Goal: Information Seeking & Learning: Learn about a topic

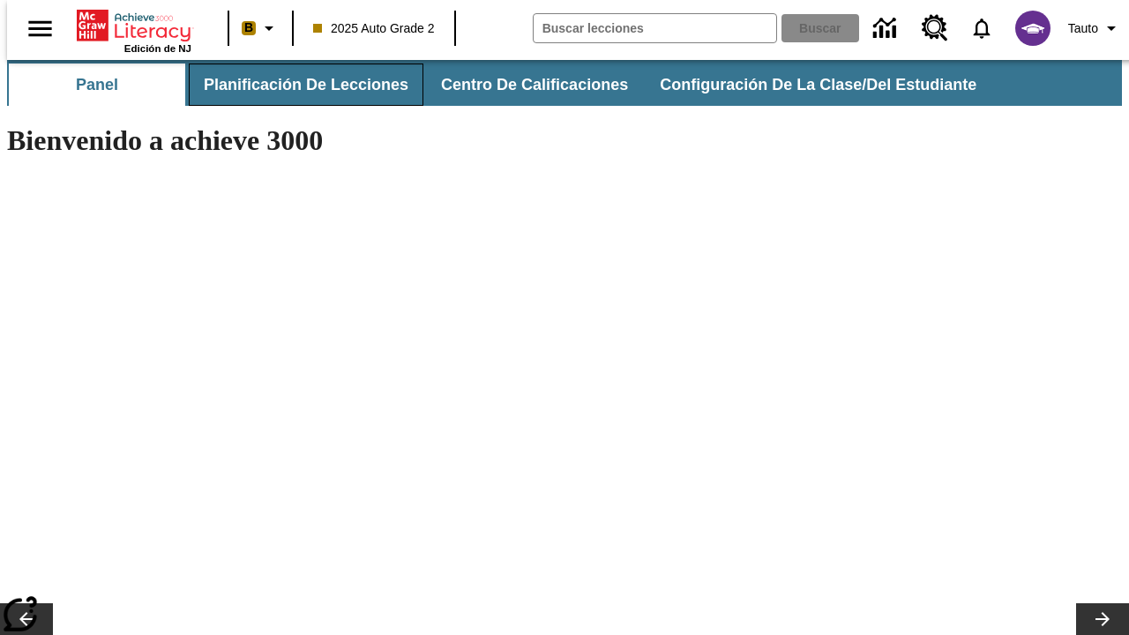
click at [296, 85] on button "Planificación de lecciones" at bounding box center [306, 85] width 235 height 42
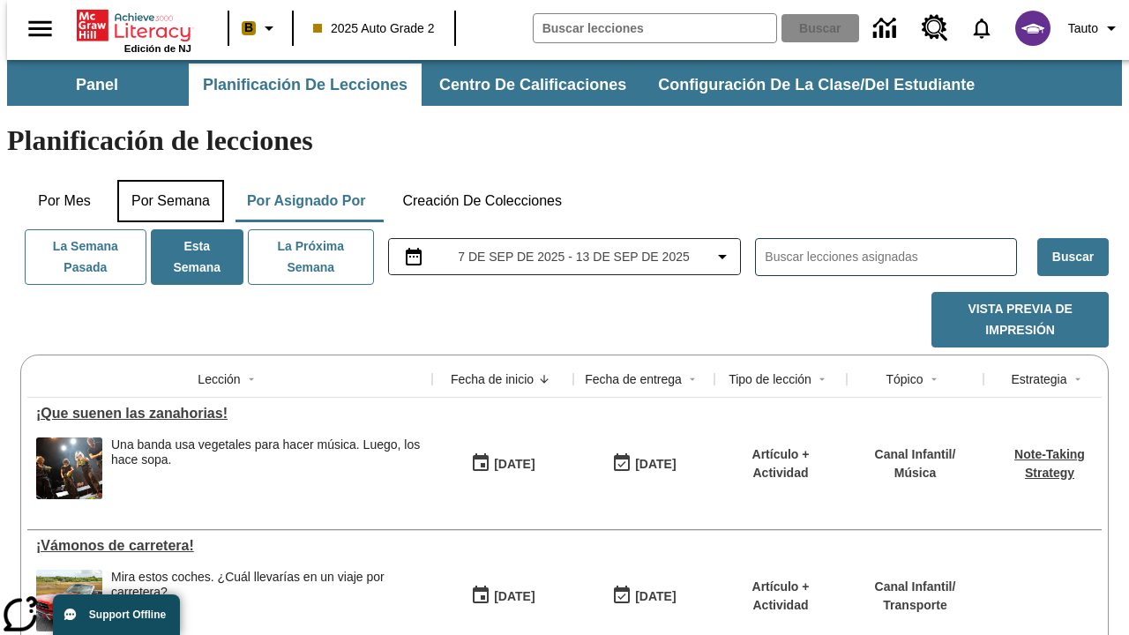
click at [165, 180] on button "Por semana" at bounding box center [170, 201] width 107 height 42
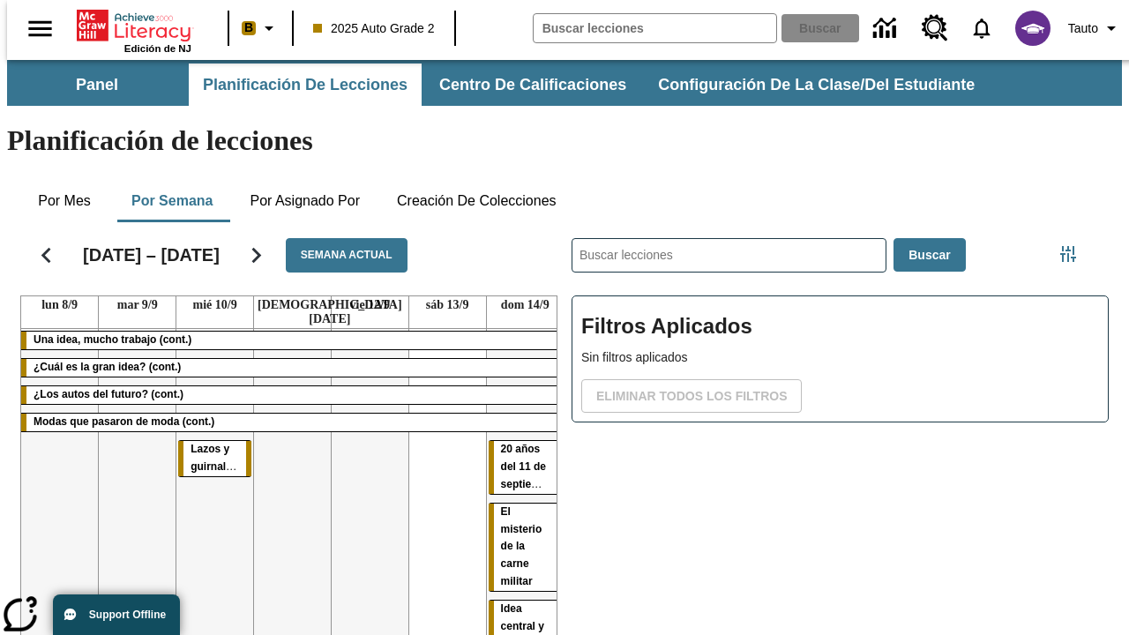
click at [518, 442] on tr "Una idea, mucho trabajo (cont.) ¿Cuál es la gran idea? (cont.) ¿Los autos del f…" at bounding box center [292, 557] width 543 height 457
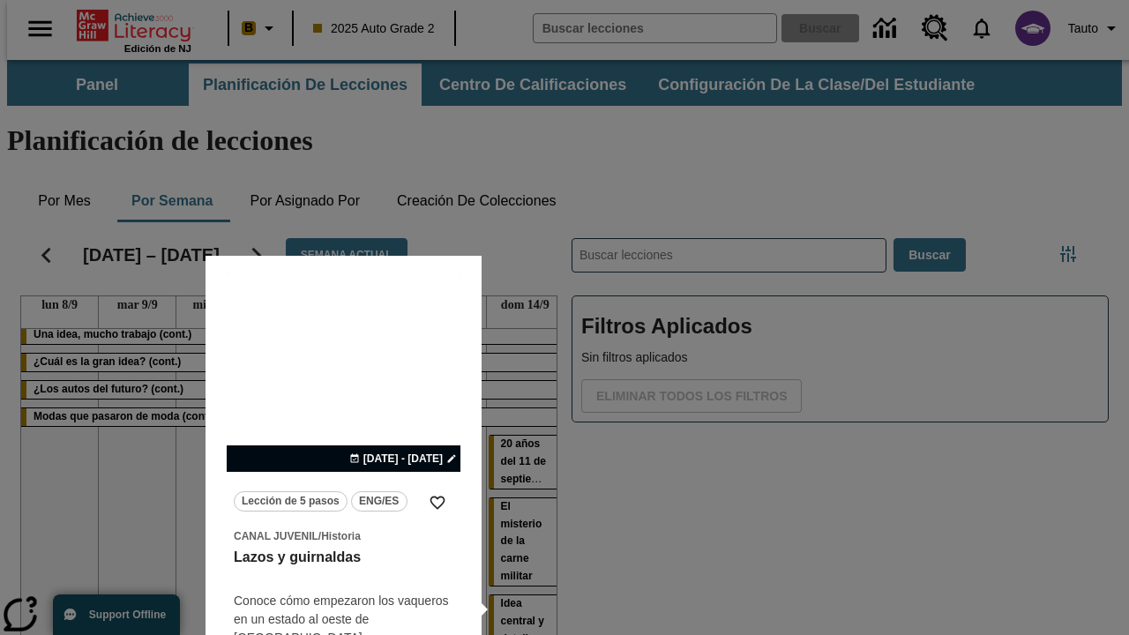
scroll to position [110, 0]
